Goal: Transaction & Acquisition: Purchase product/service

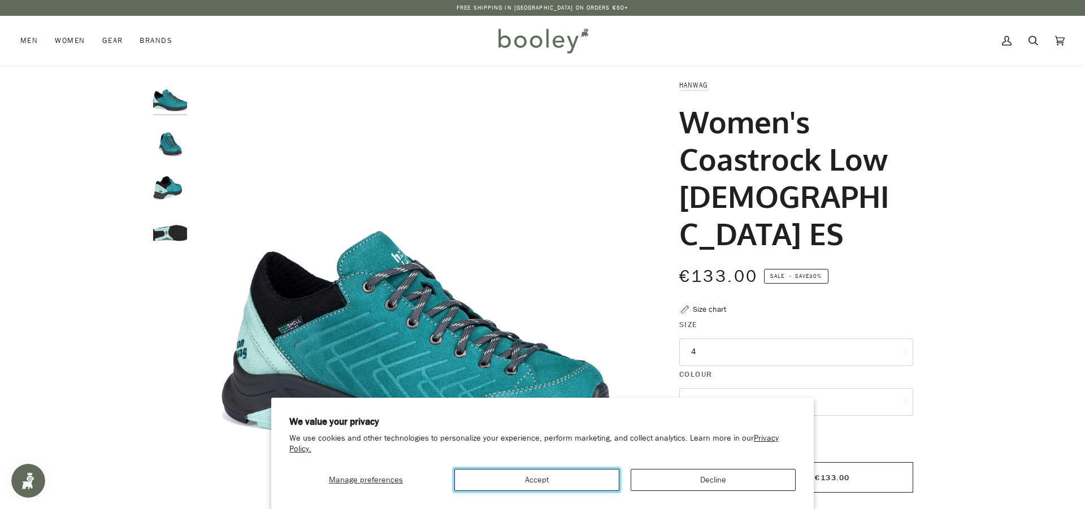
click at [549, 477] on button "Accept" at bounding box center [536, 480] width 165 height 22
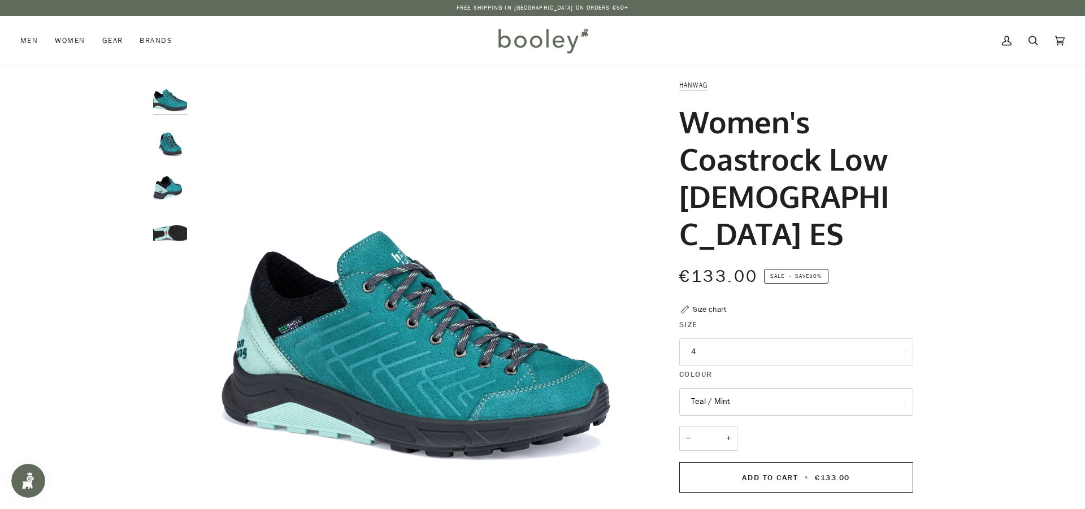
click at [728, 339] on button "4" at bounding box center [796, 353] width 234 height 28
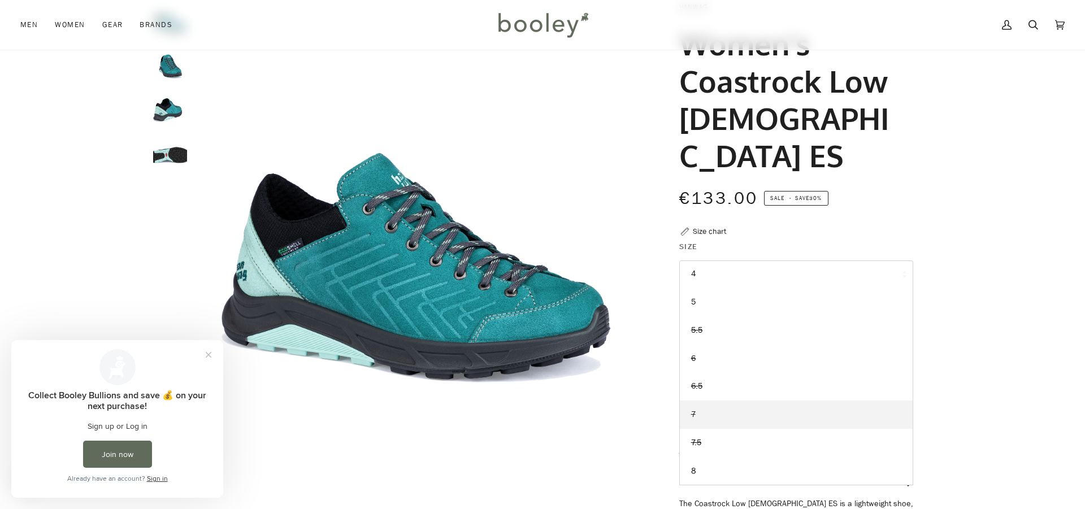
click at [713, 401] on link "7" at bounding box center [796, 415] width 233 height 28
click at [176, 107] on img "Hanwag Women's Coastrock Low Lady ES - Booley Galway" at bounding box center [170, 105] width 34 height 34
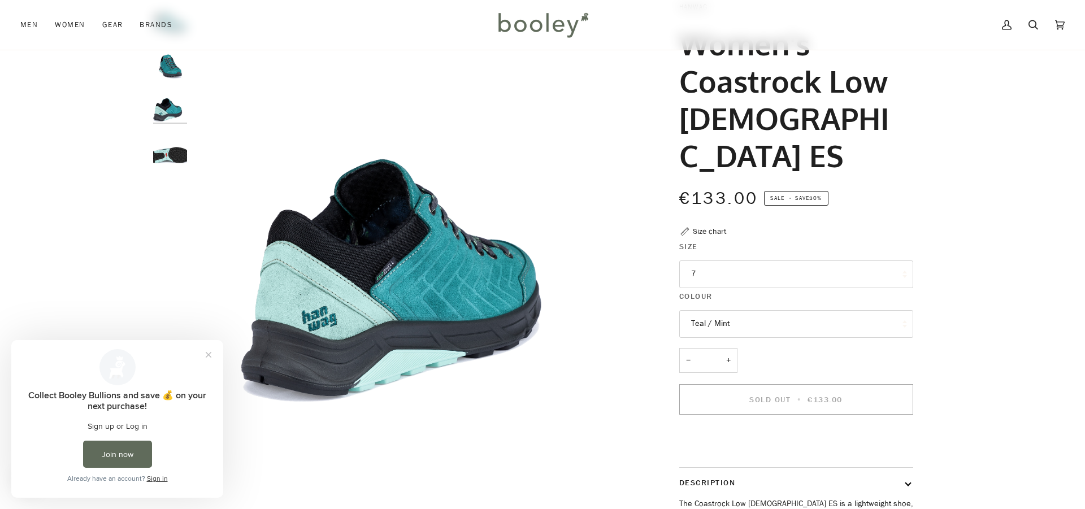
click at [160, 151] on img "Hanwag Women's Coastrock Low Lady ES - Booley Galway" at bounding box center [170, 148] width 34 height 34
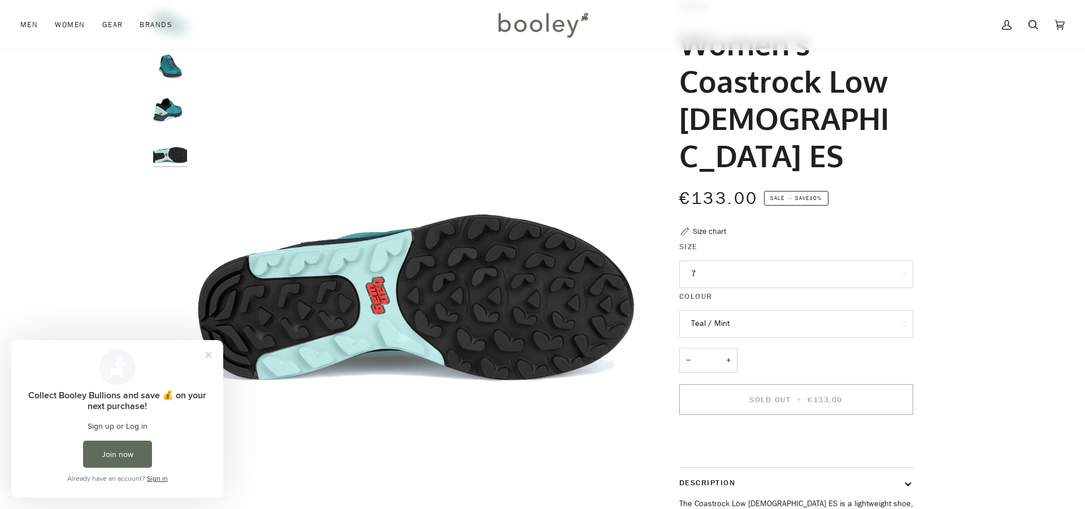
click at [167, 60] on img "Hanwag Women's Coastrock Low Lady ES - Booley Galway" at bounding box center [170, 62] width 34 height 34
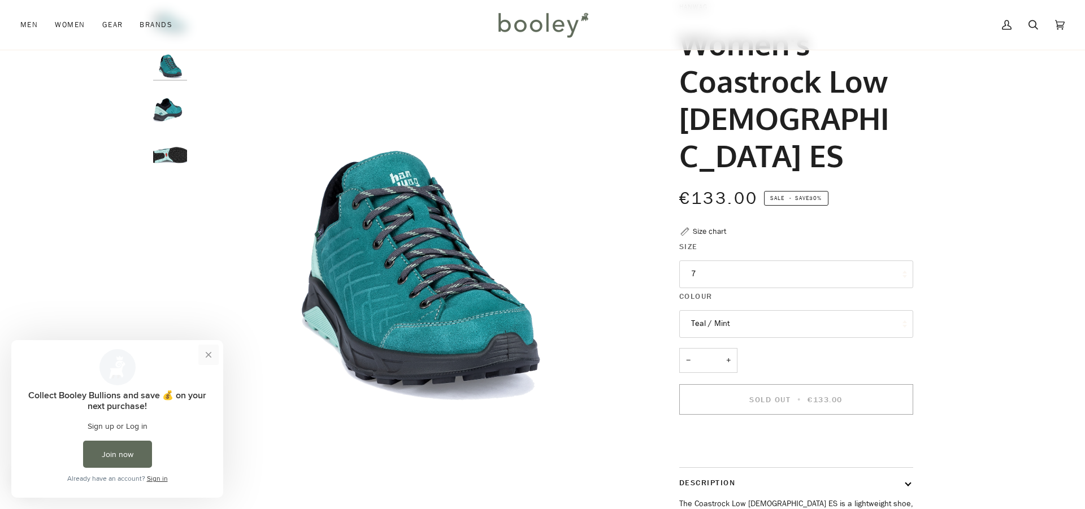
click at [210, 349] on button "Close prompt" at bounding box center [208, 355] width 20 height 20
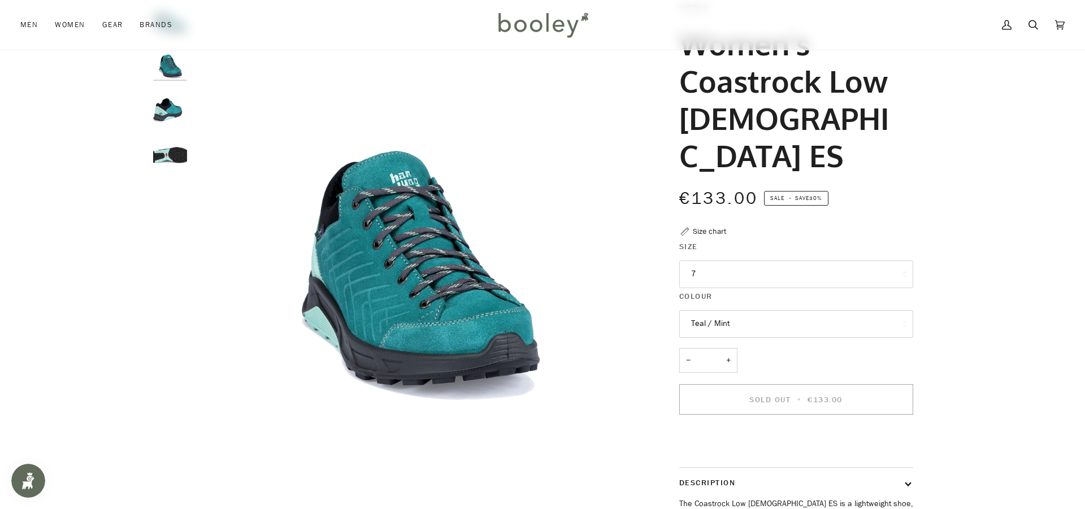
click at [786, 310] on button "Teal / Mint" at bounding box center [796, 324] width 234 height 28
click at [785, 310] on button "Teal / Mint" at bounding box center [796, 324] width 234 height 28
click at [169, 105] on img "Hanwag Women's Coastrock Low Lady ES - Booley Galway" at bounding box center [170, 105] width 34 height 34
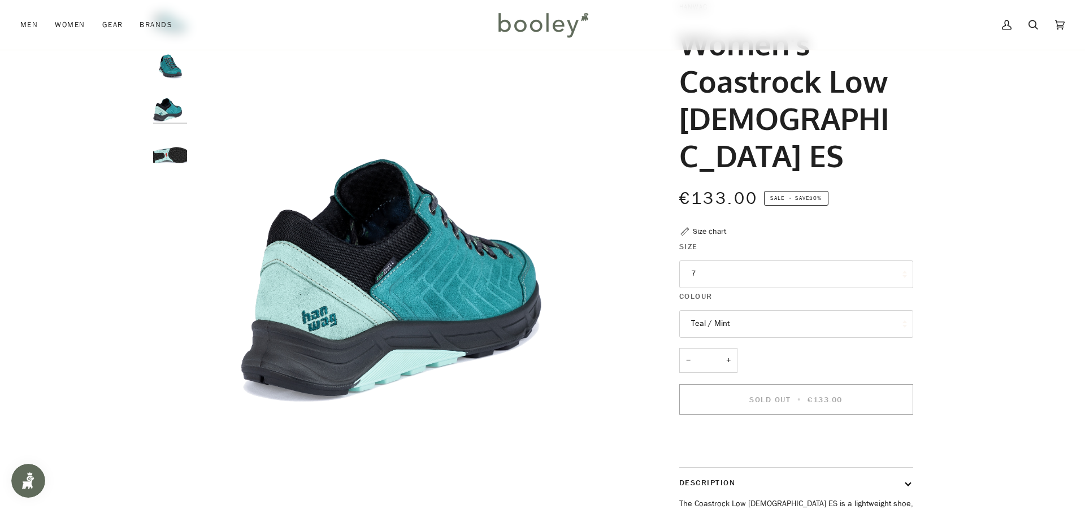
click at [169, 149] on img "Hanwag Women's Coastrock Low Lady ES - Booley Galway" at bounding box center [170, 148] width 34 height 34
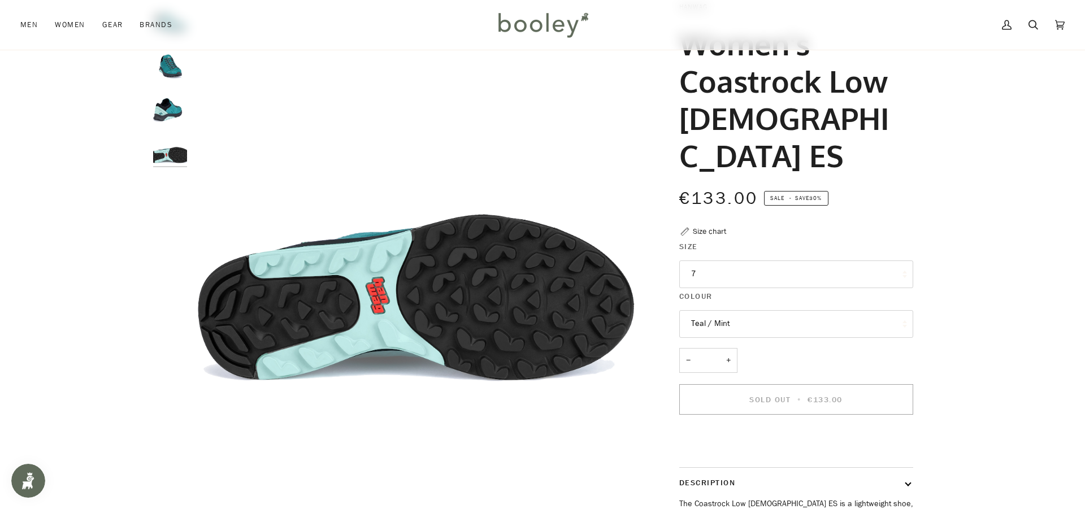
click at [168, 62] on img "Hanwag Women's Coastrock Low Lady ES - Booley Galway" at bounding box center [170, 62] width 34 height 34
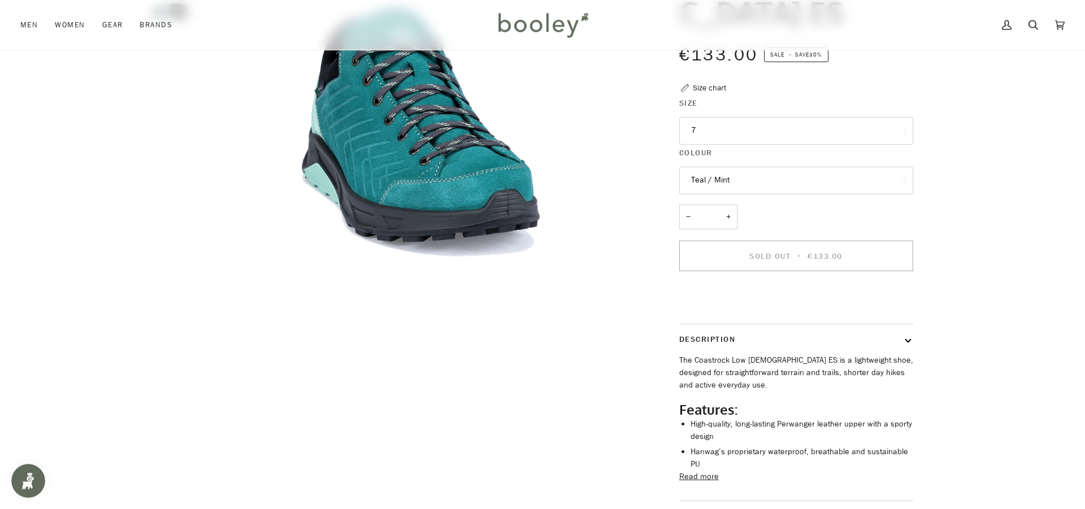
scroll to position [312, 0]
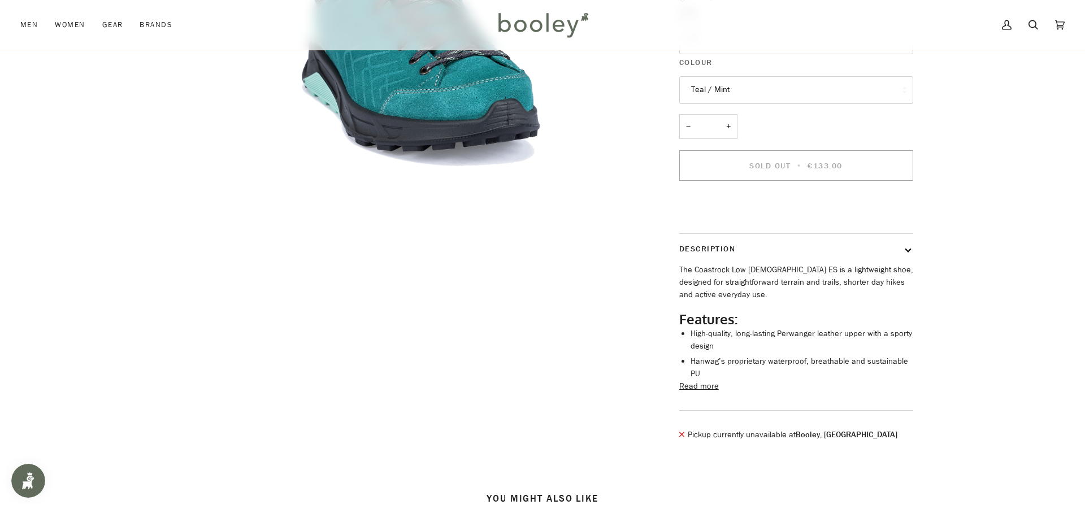
click at [705, 380] on button "Read more" at bounding box center [699, 386] width 40 height 12
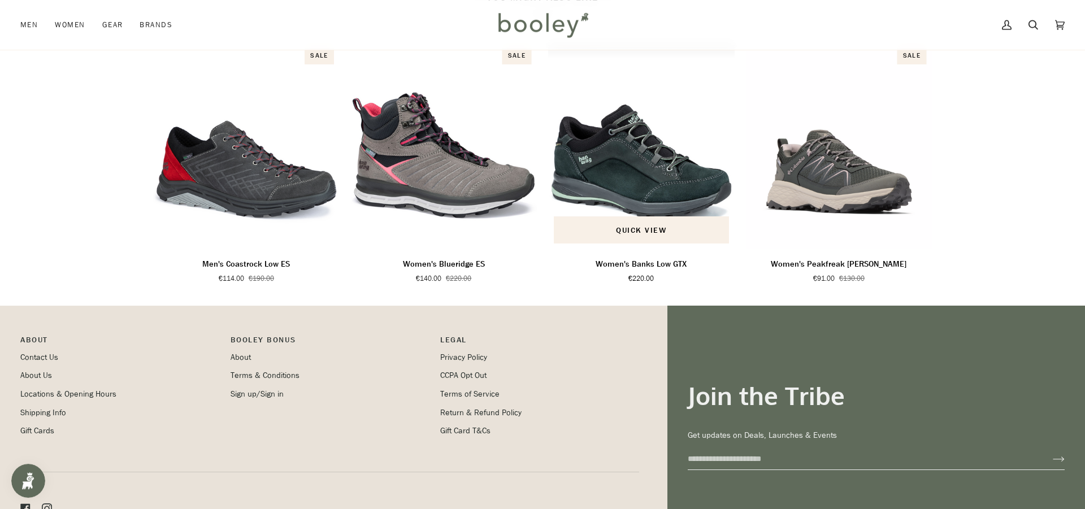
scroll to position [1111, 0]
